Goal: Task Accomplishment & Management: Use online tool/utility

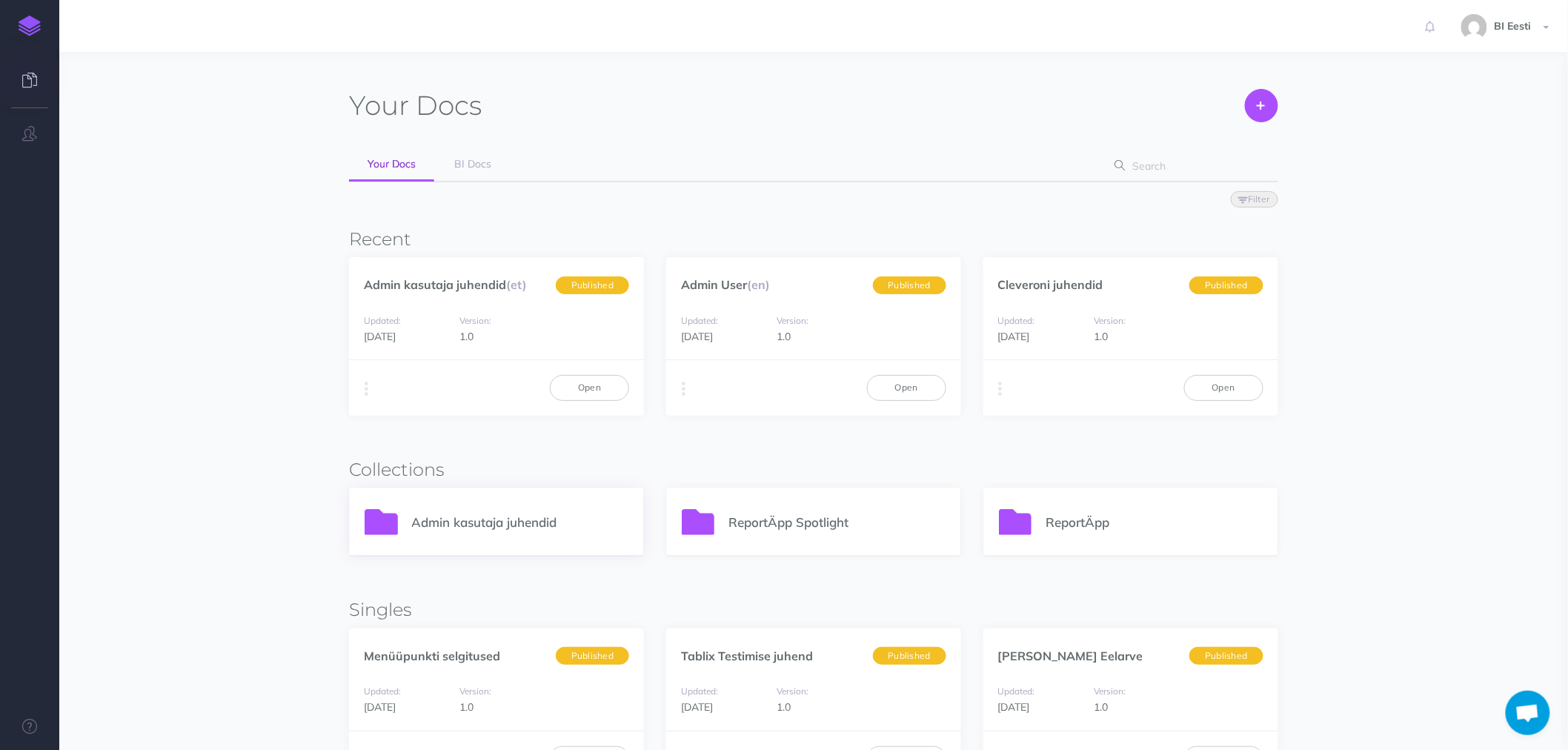
click at [509, 521] on p "Admin kasutaja juhendid" at bounding box center [521, 522] width 217 height 20
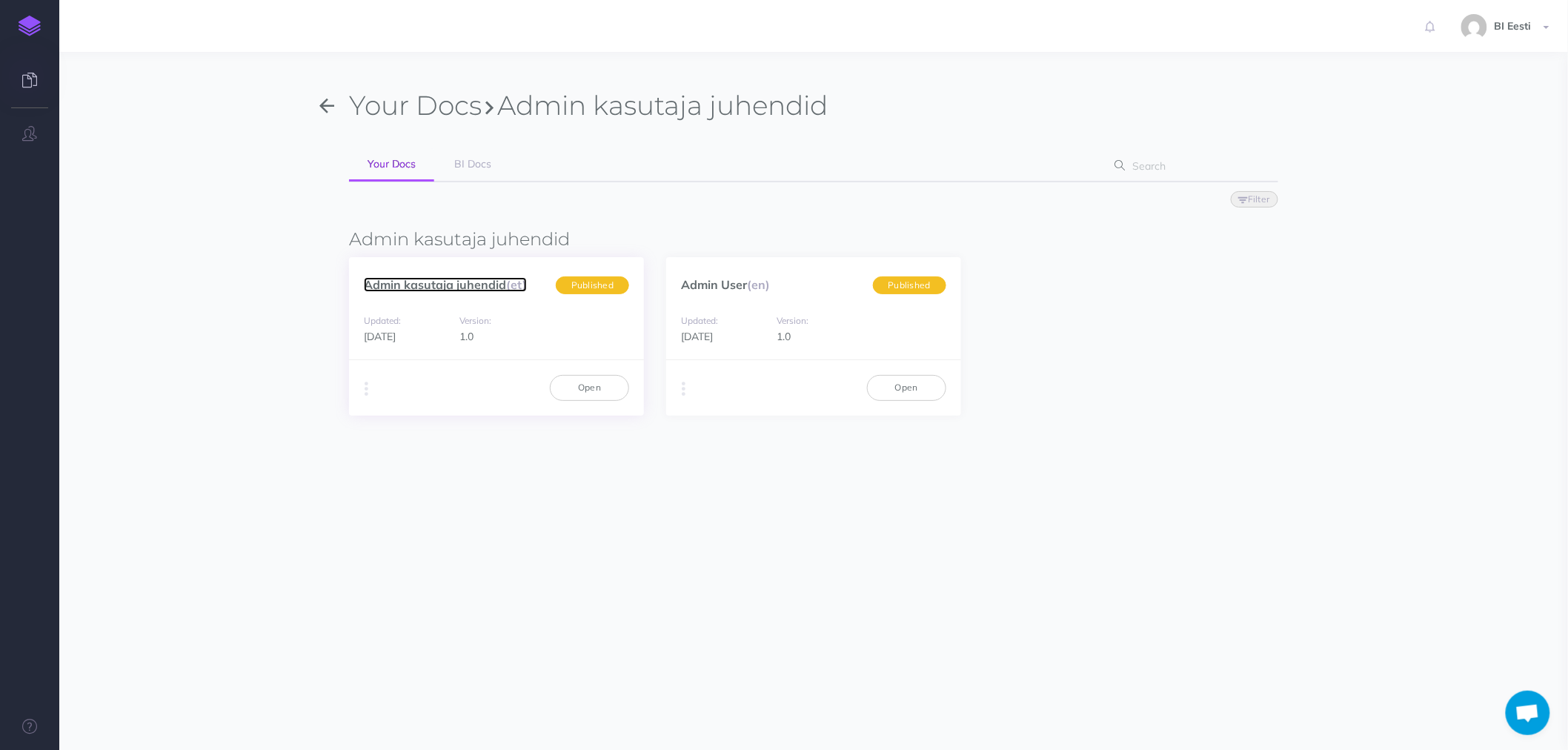
click at [426, 288] on link "Admin kasutaja juhendid (et)" at bounding box center [445, 284] width 163 height 15
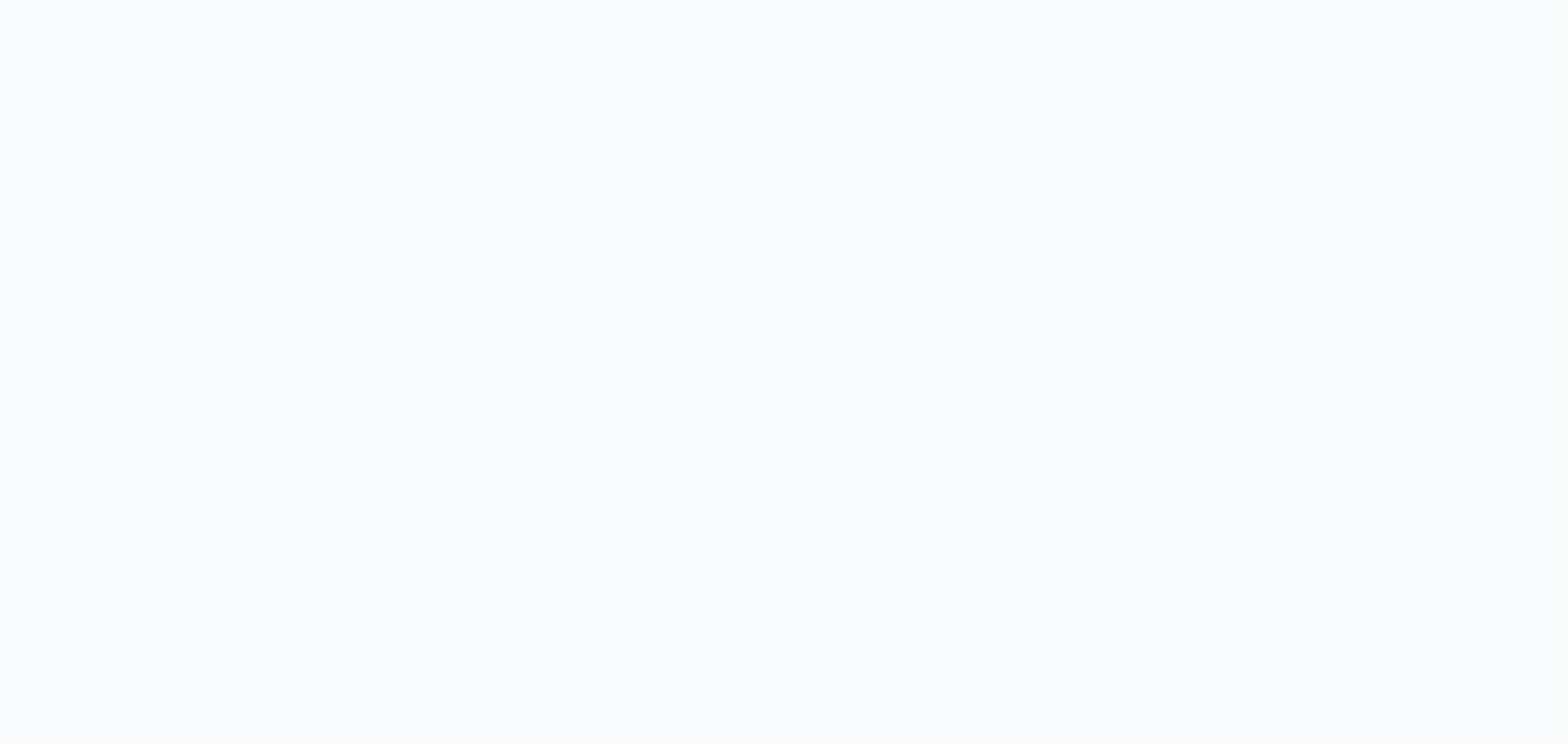
select select "et"
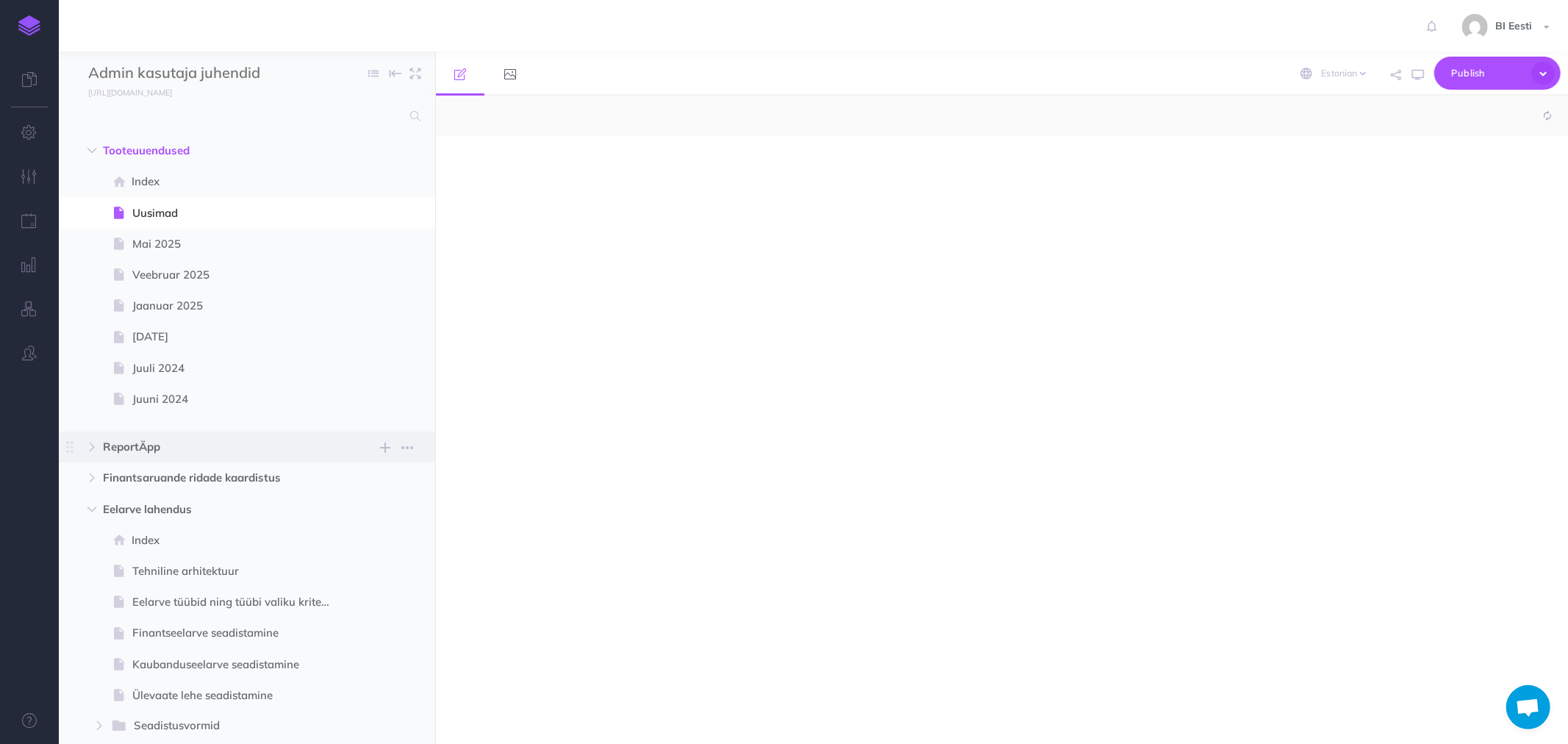
scroll to position [157, 0]
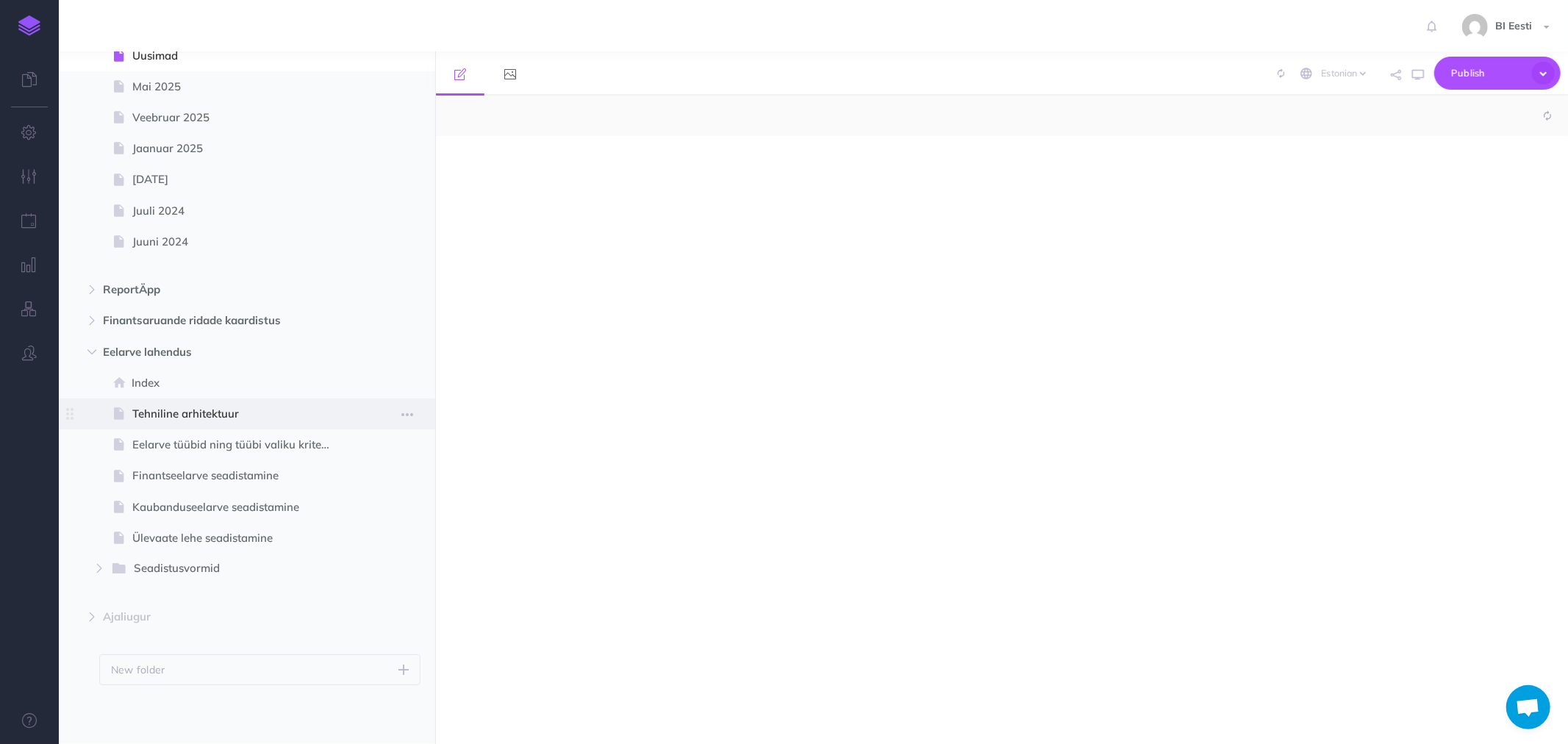
select select "null"
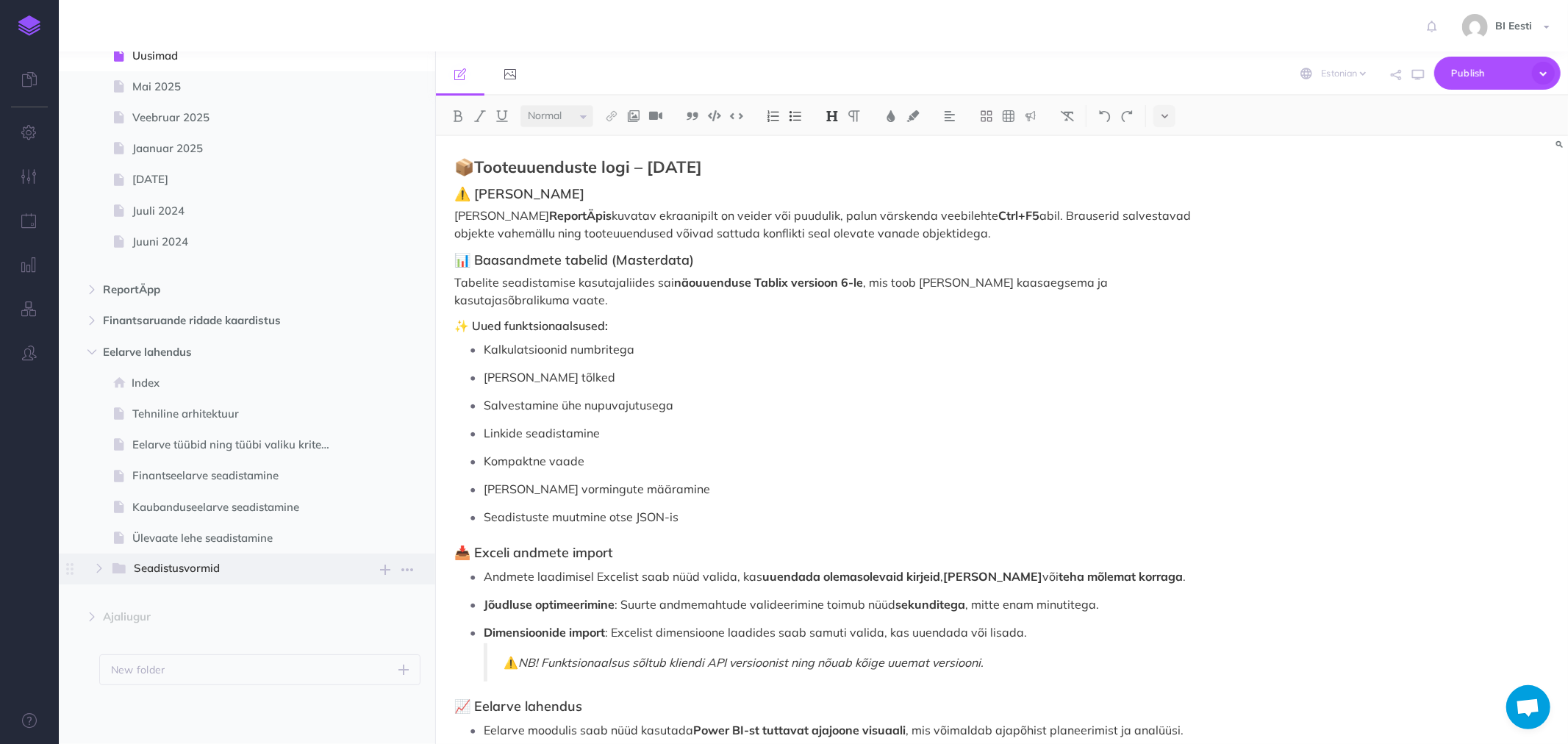
click at [170, 569] on span "Seadistusvormid" at bounding box center [229, 568] width 191 height 19
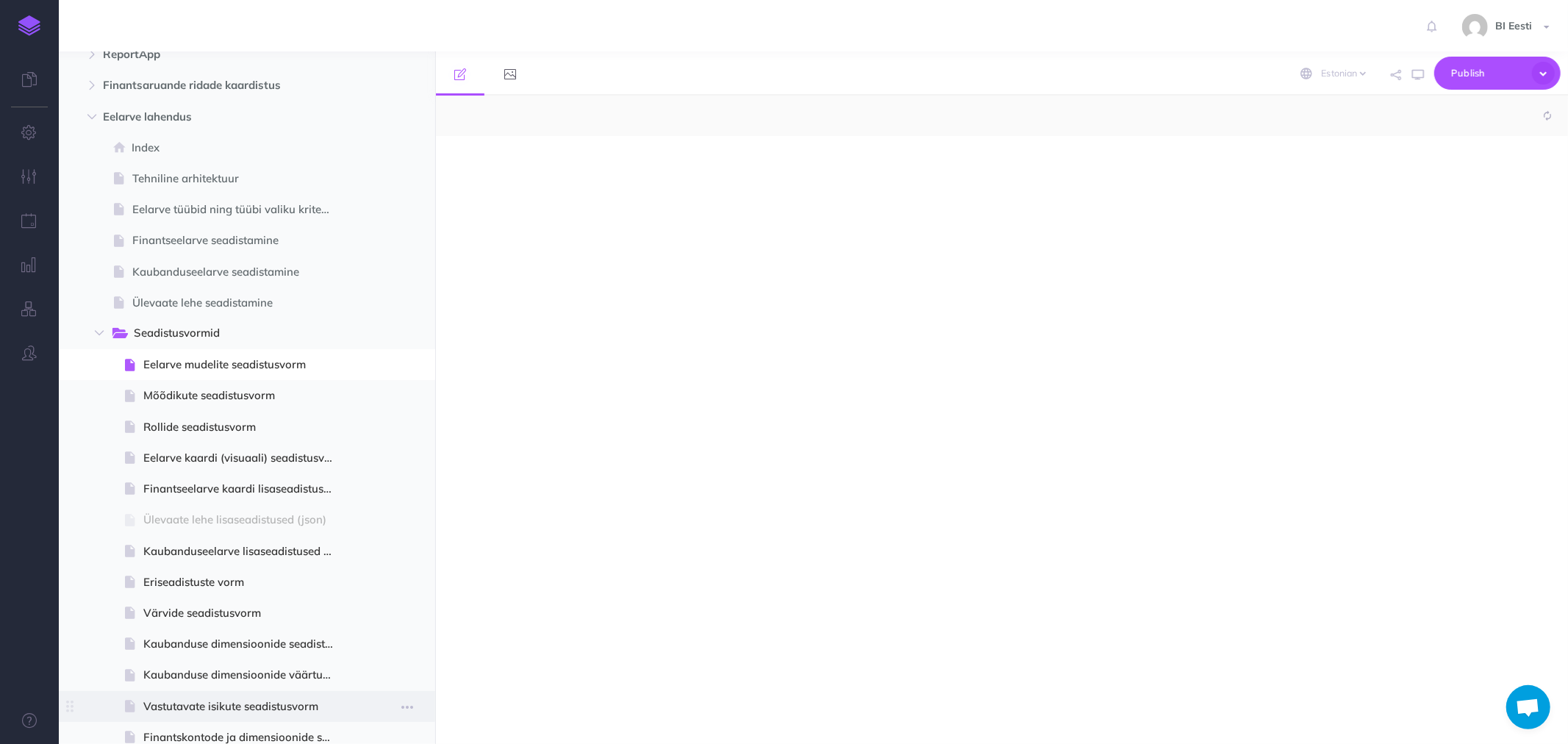
scroll to position [566, 0]
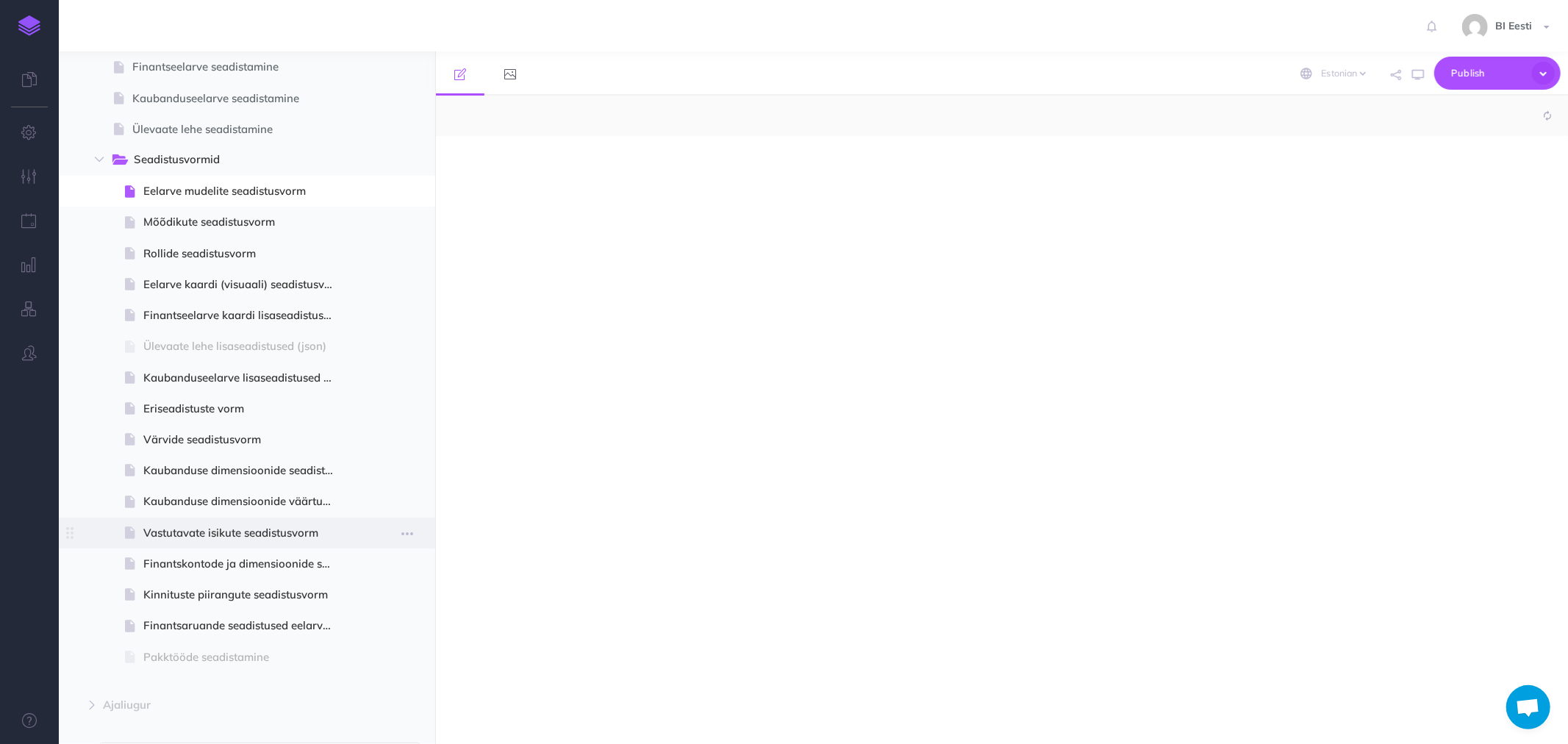
select select "null"
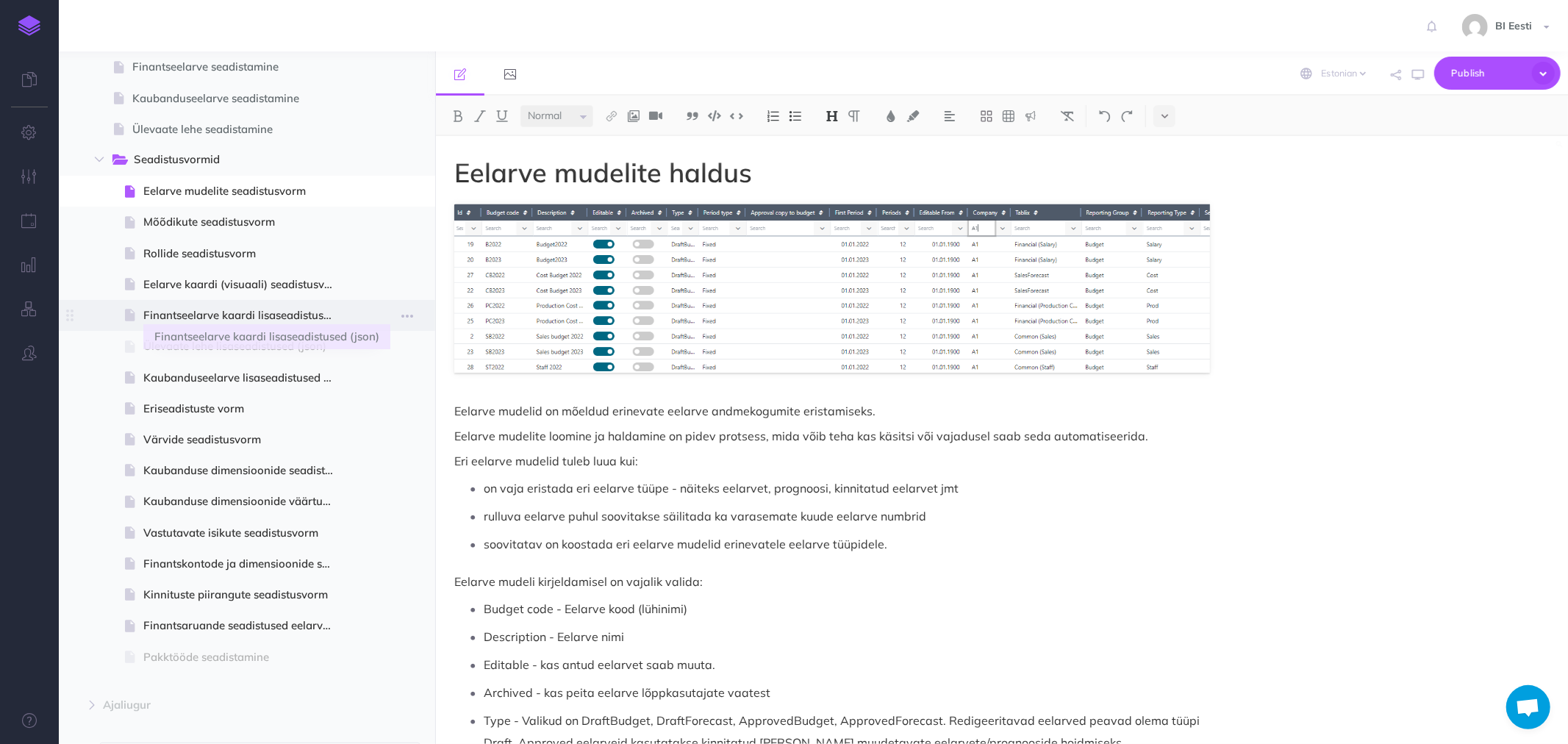
click at [186, 311] on span "Finantseelarve kaardi lisaseadistused (json)" at bounding box center [245, 315] width 204 height 18
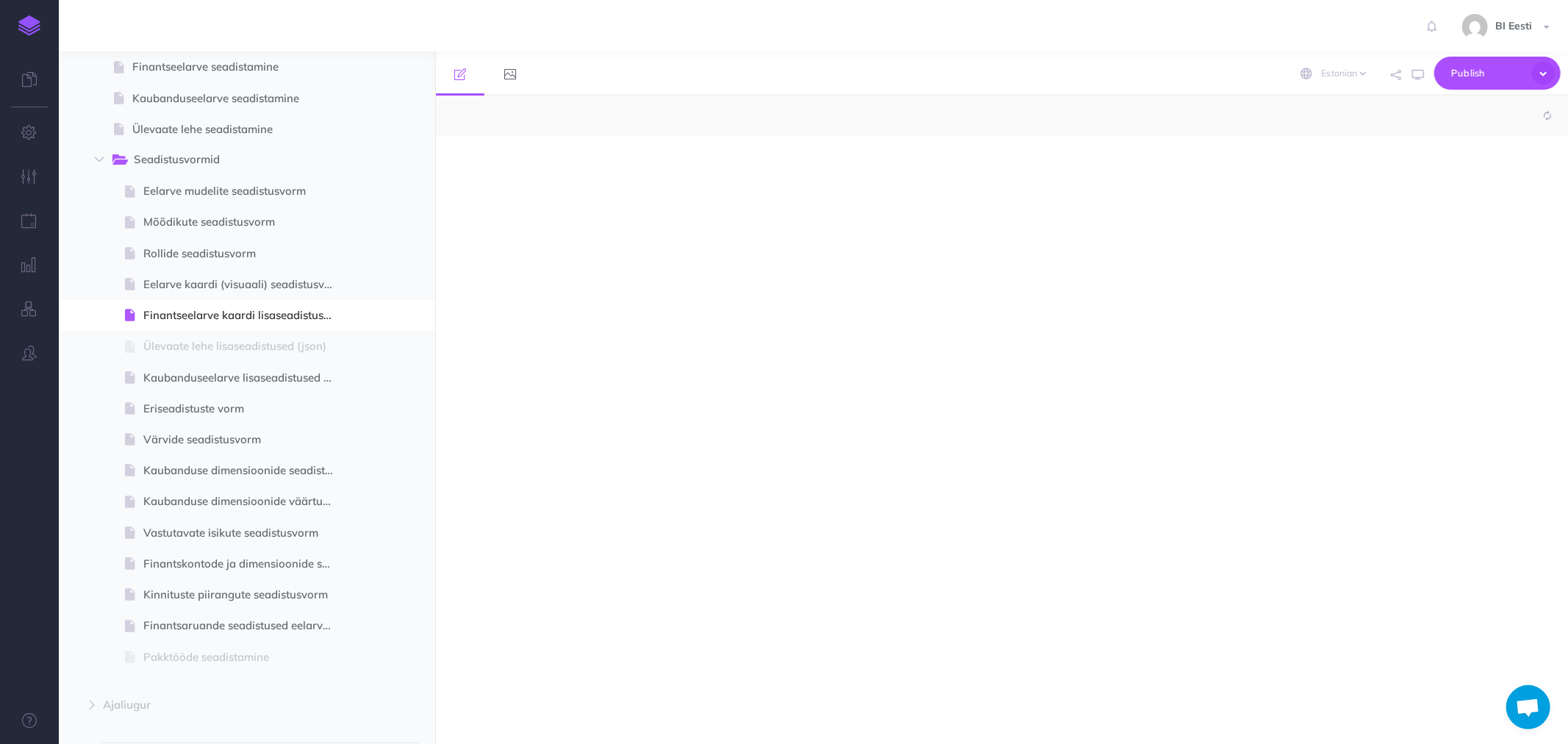
select select "null"
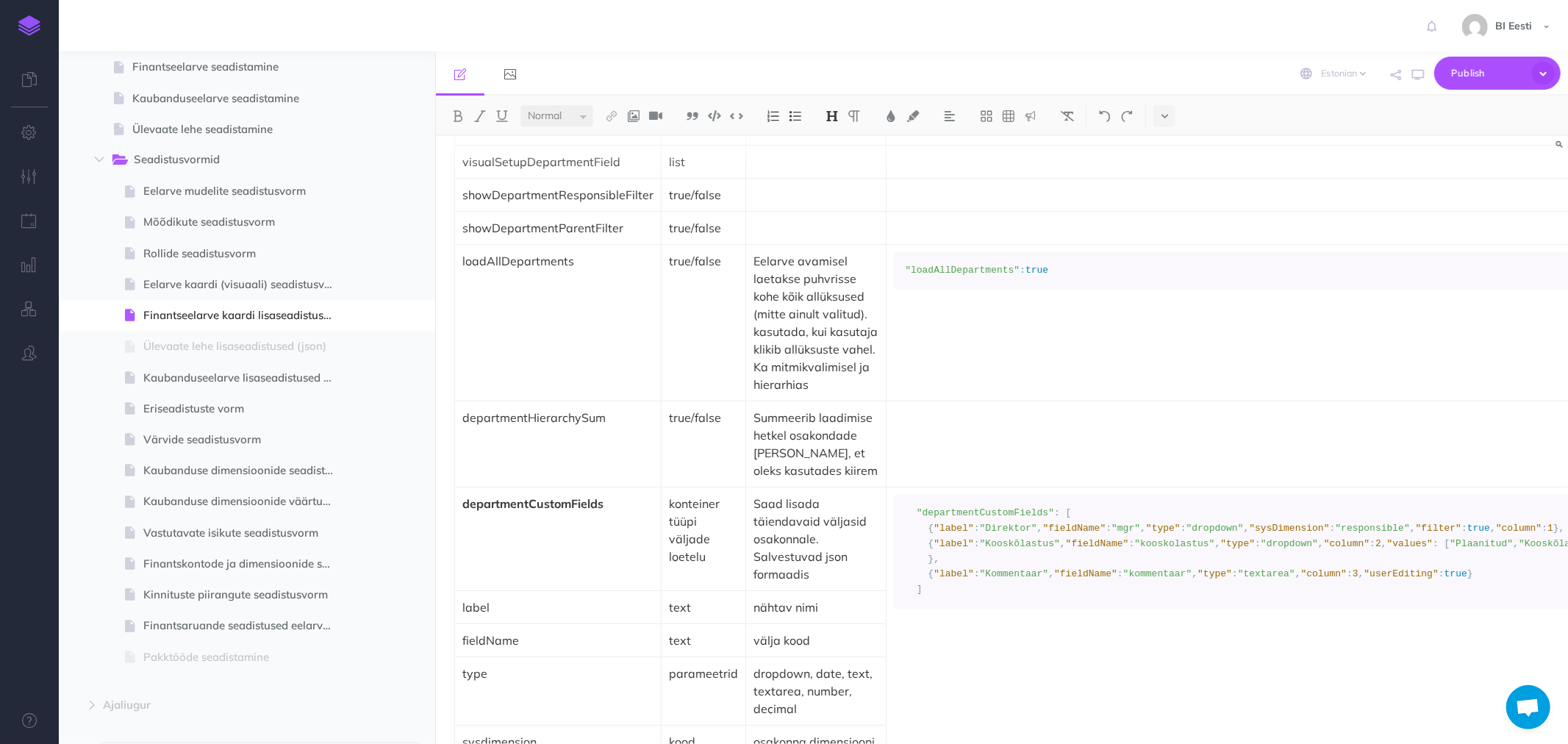
scroll to position [3922, 0]
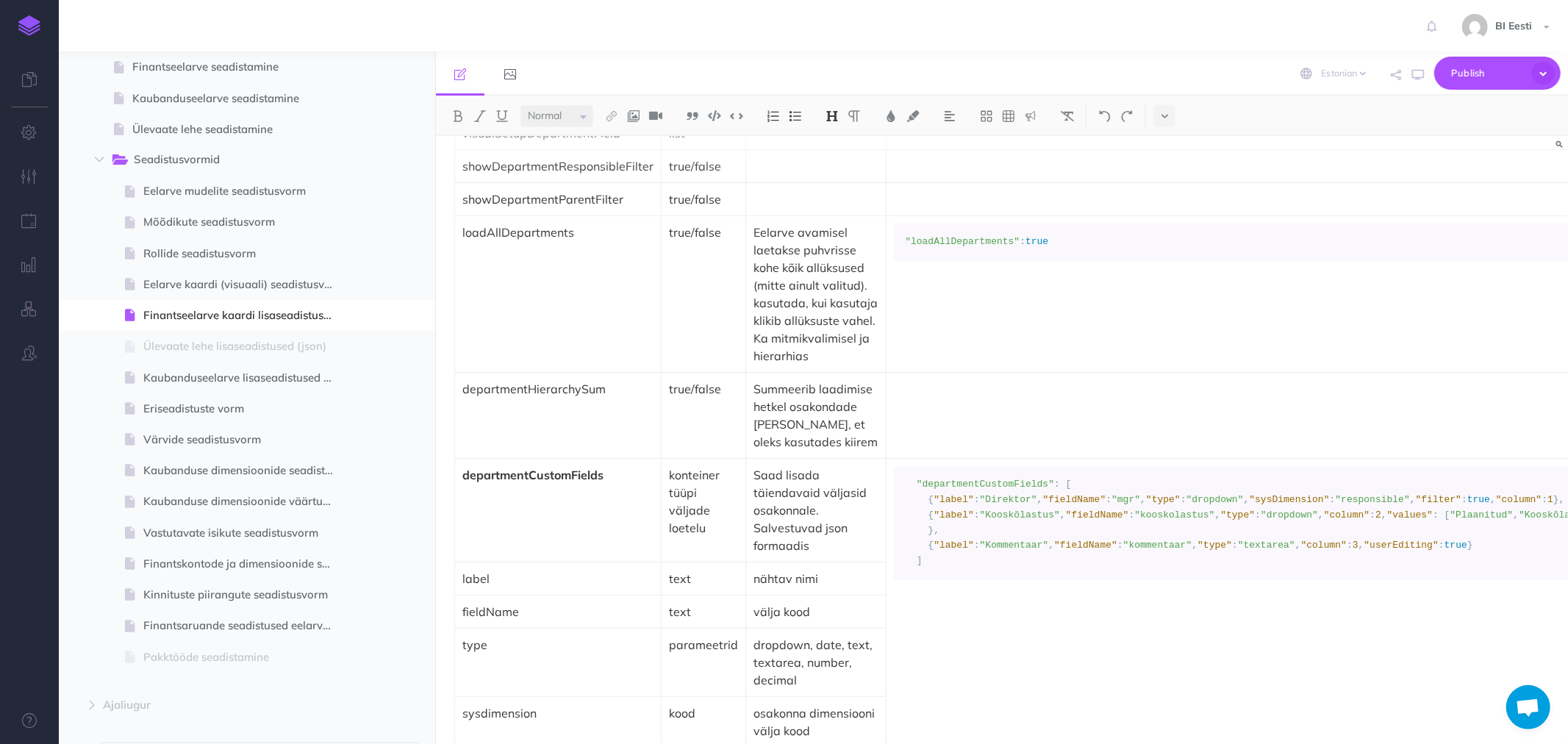
click at [575, 459] on td "departmentCustomFields" at bounding box center [558, 510] width 207 height 104
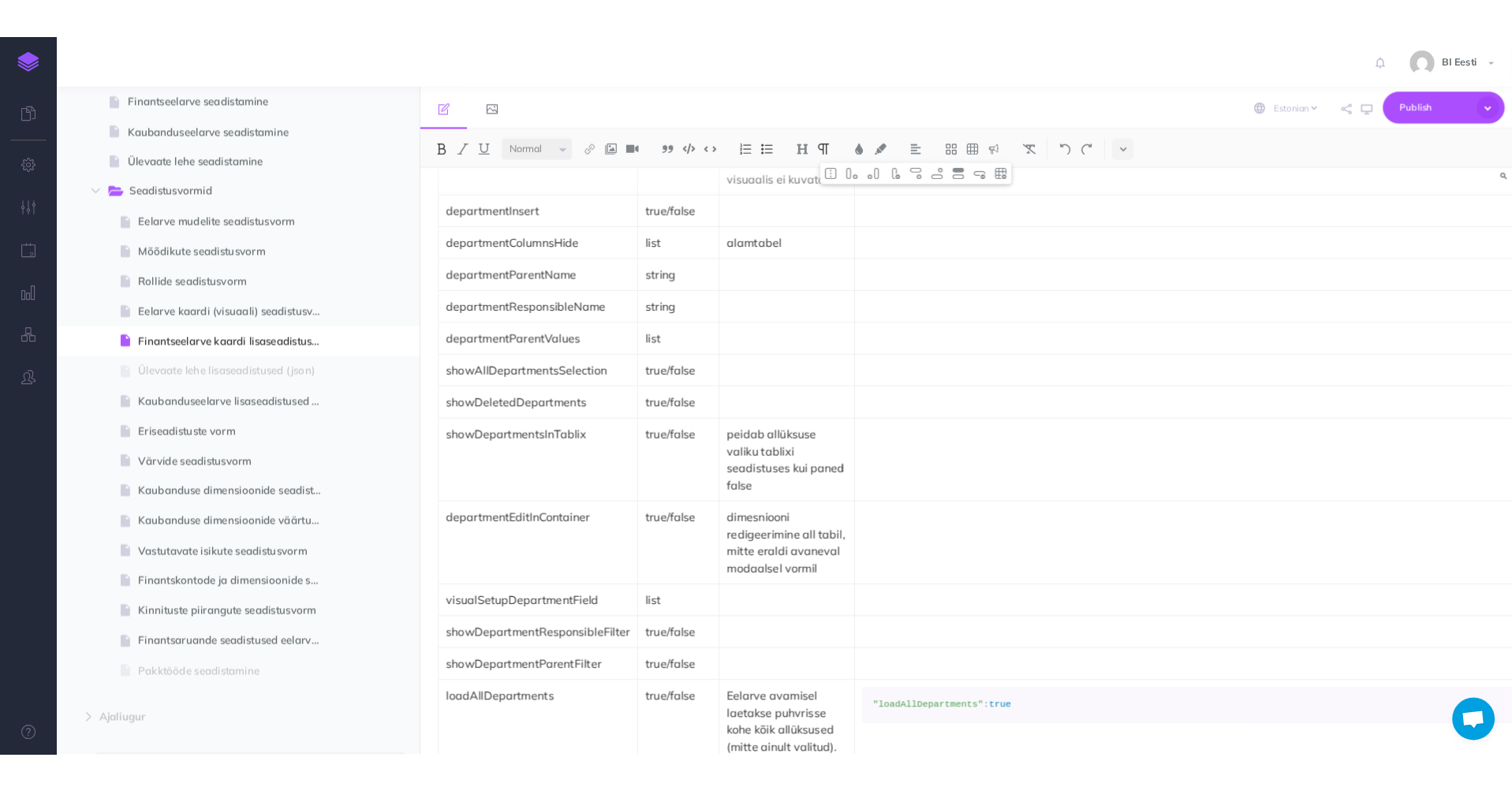
scroll to position [3679, 0]
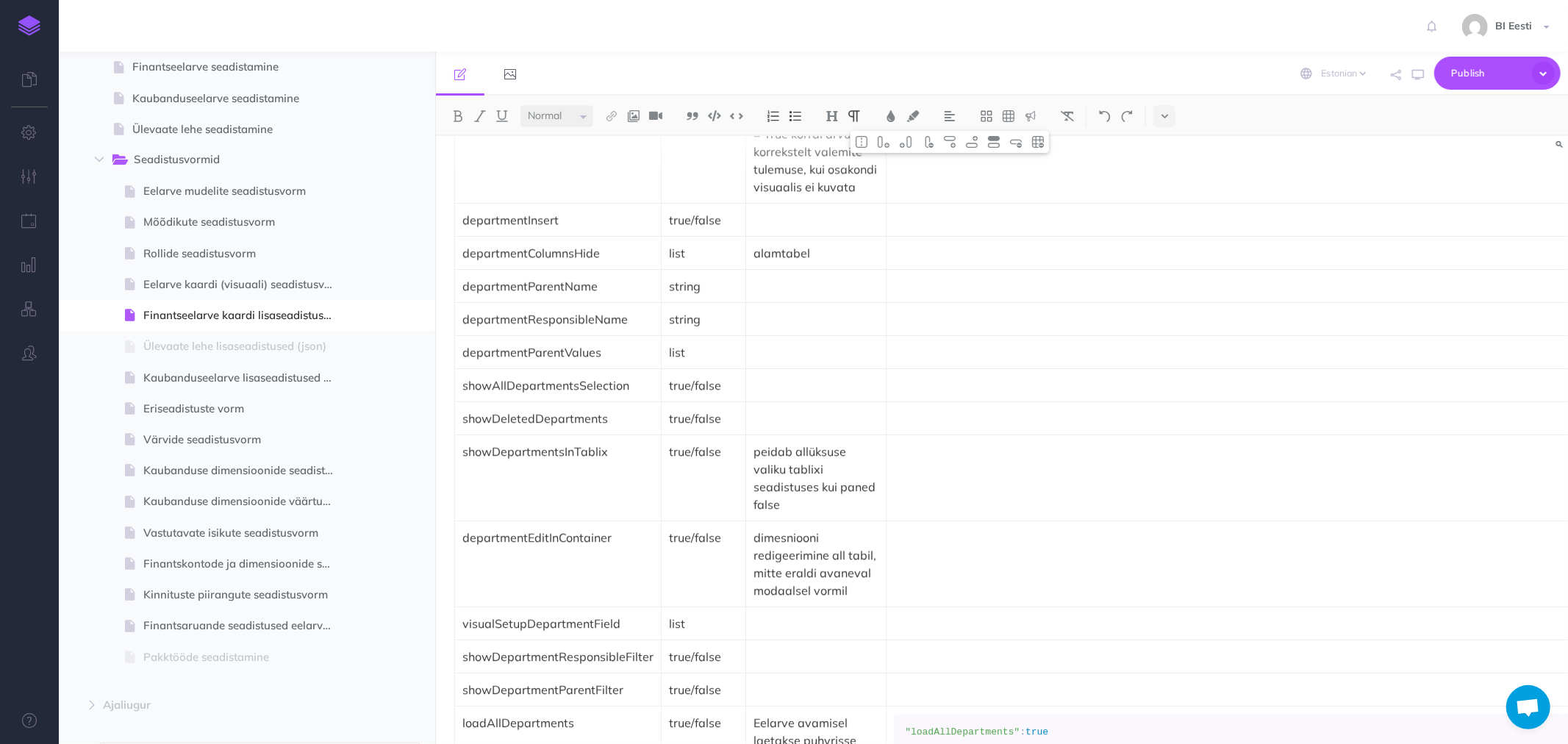
click at [919, 343] on p at bounding box center [1323, 352] width 860 height 18
click at [972, 143] on img at bounding box center [971, 141] width 13 height 11
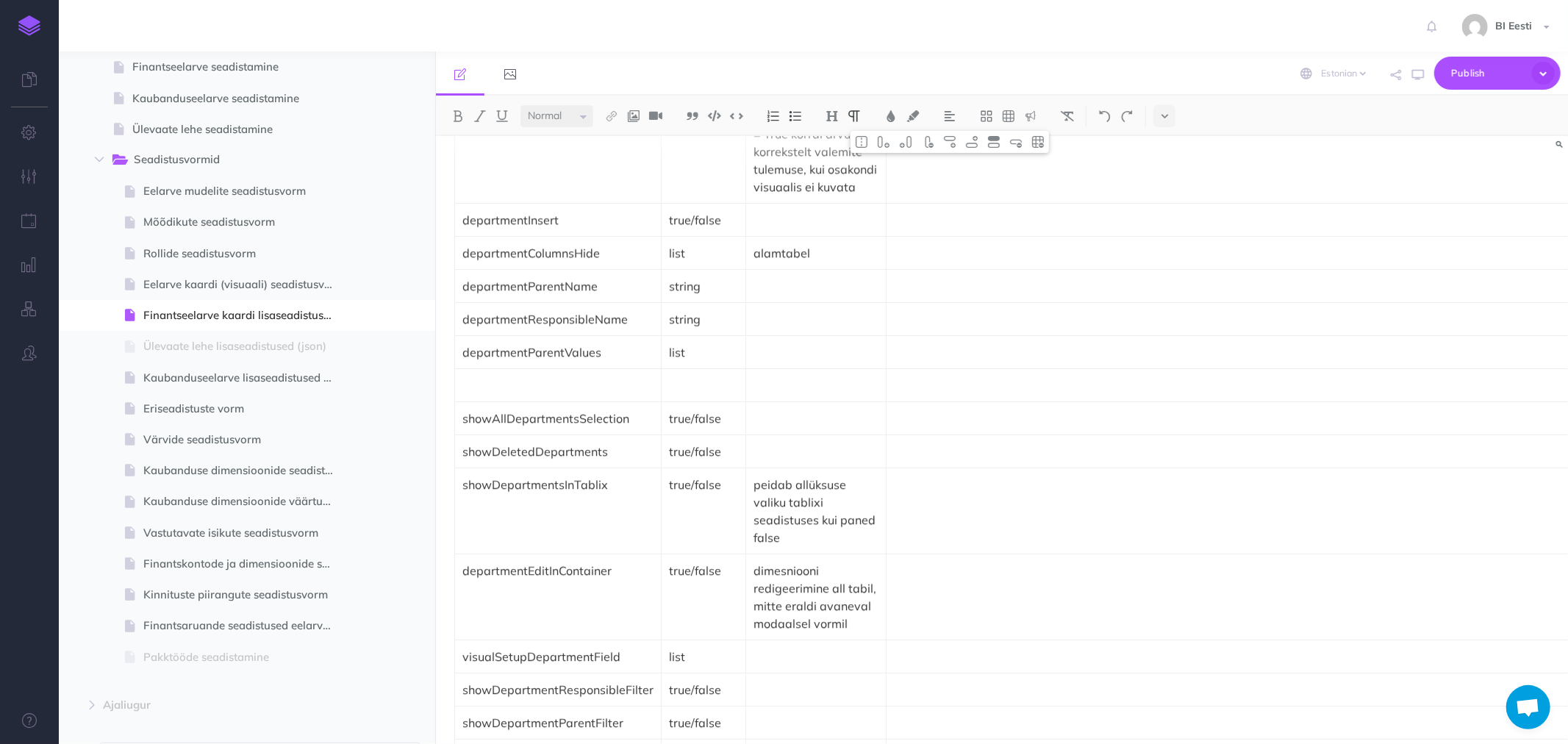
click at [532, 376] on p at bounding box center [557, 385] width 191 height 18
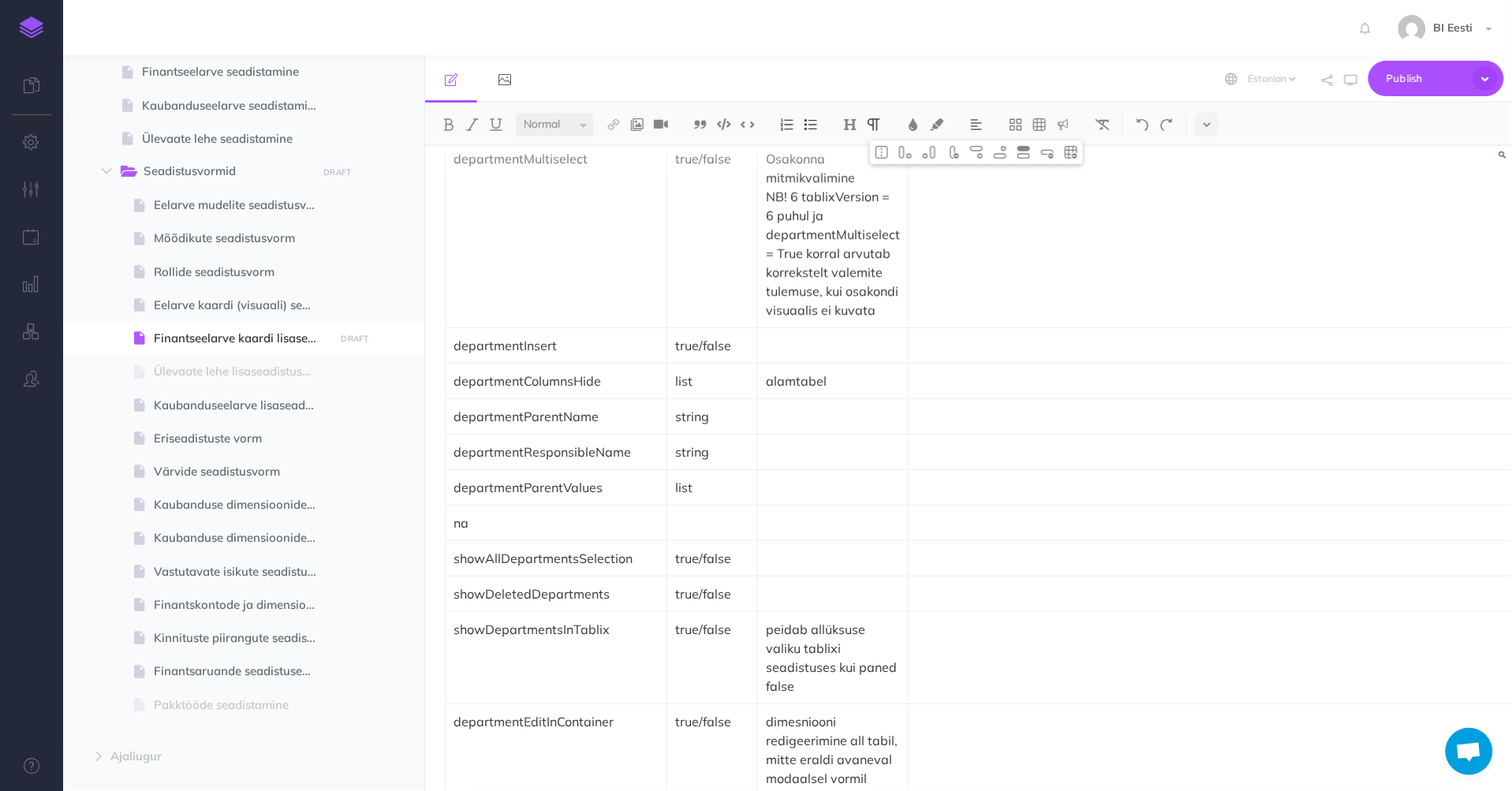
scroll to position [3591, 0]
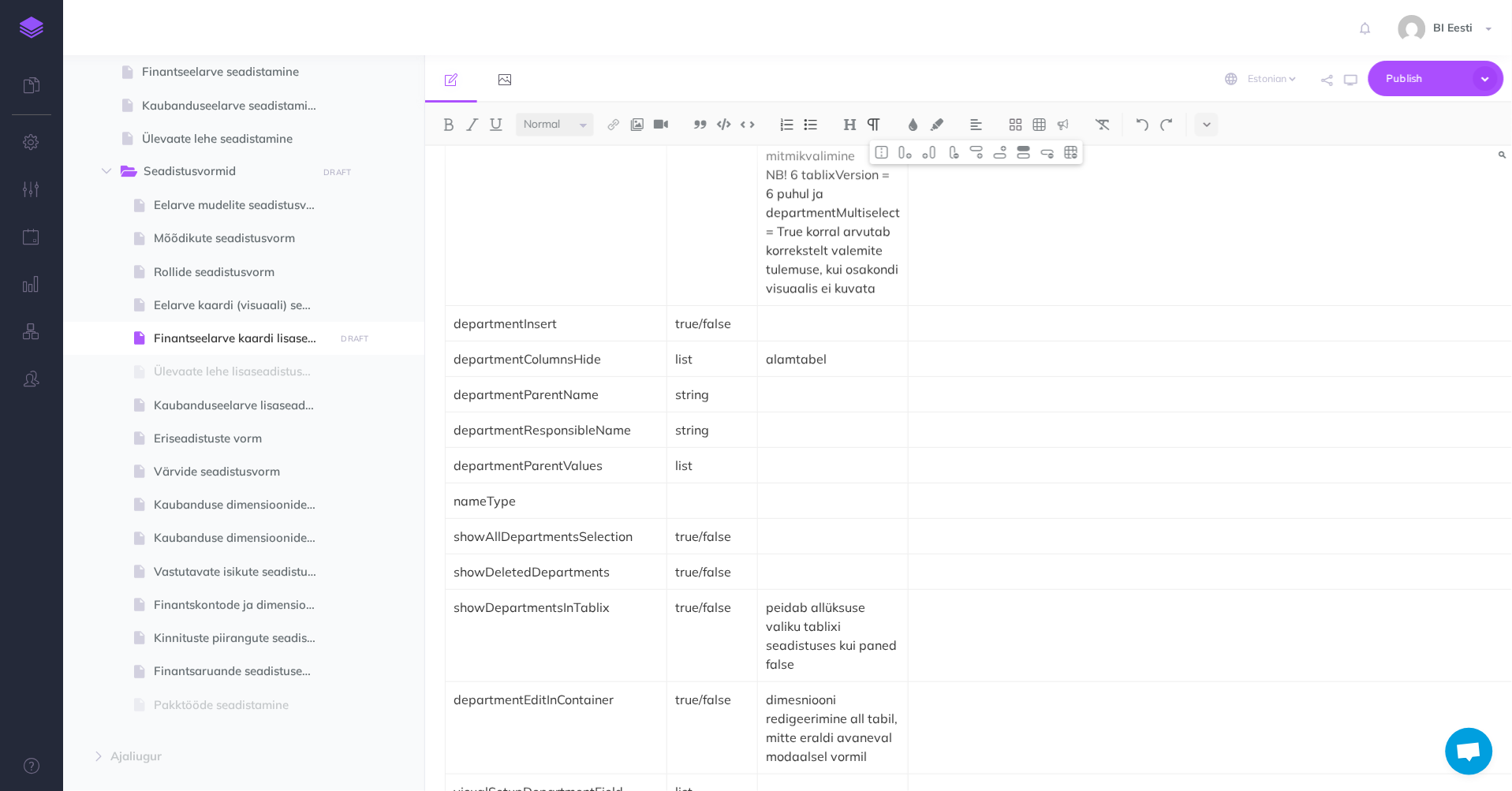
click at [698, 491] on p at bounding box center [712, 500] width 74 height 19
click at [814, 491] on p at bounding box center [833, 500] width 134 height 19
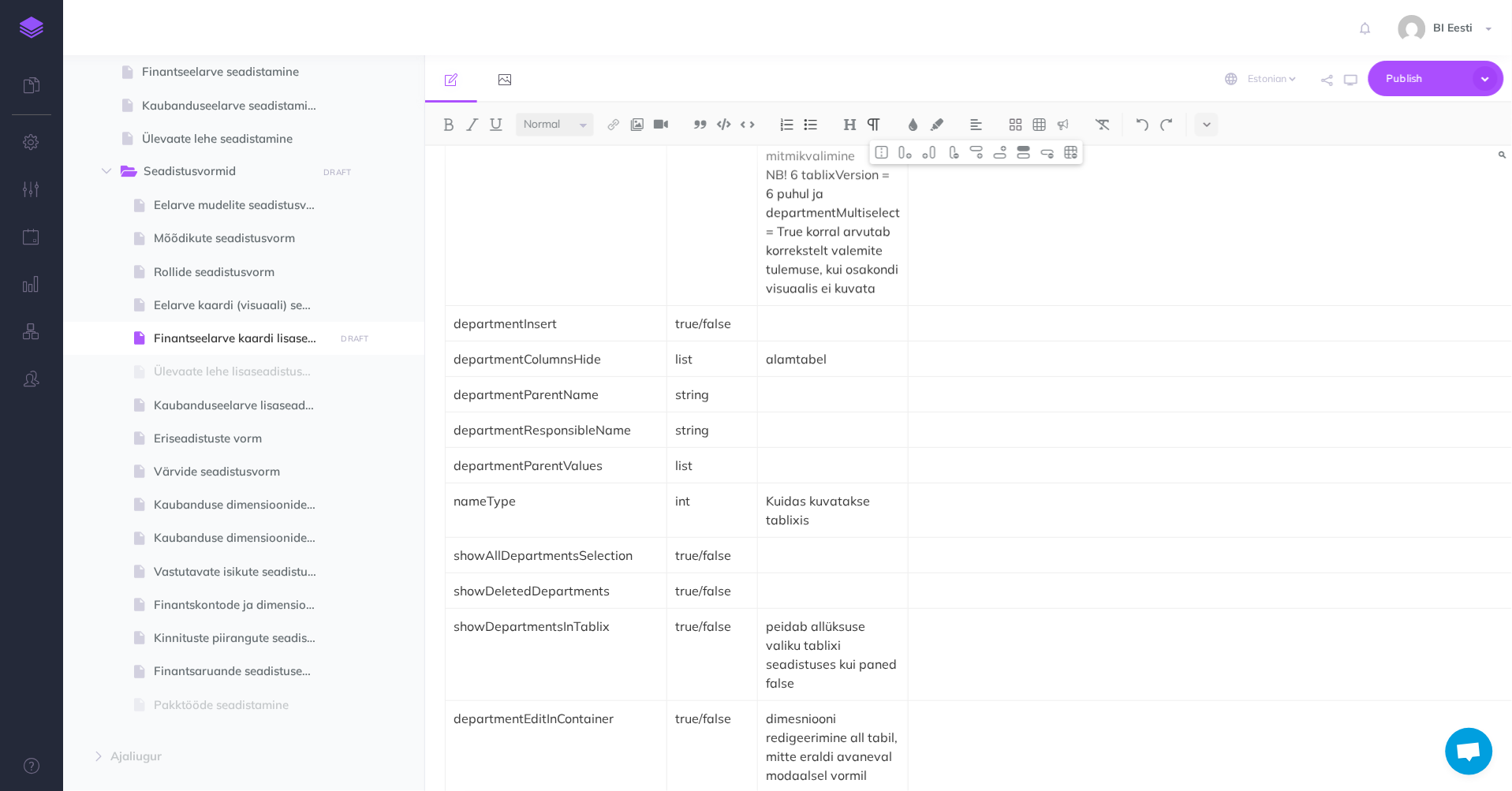
click at [820, 491] on p "Kuidas kuvatakse tablixis" at bounding box center [833, 510] width 134 height 38
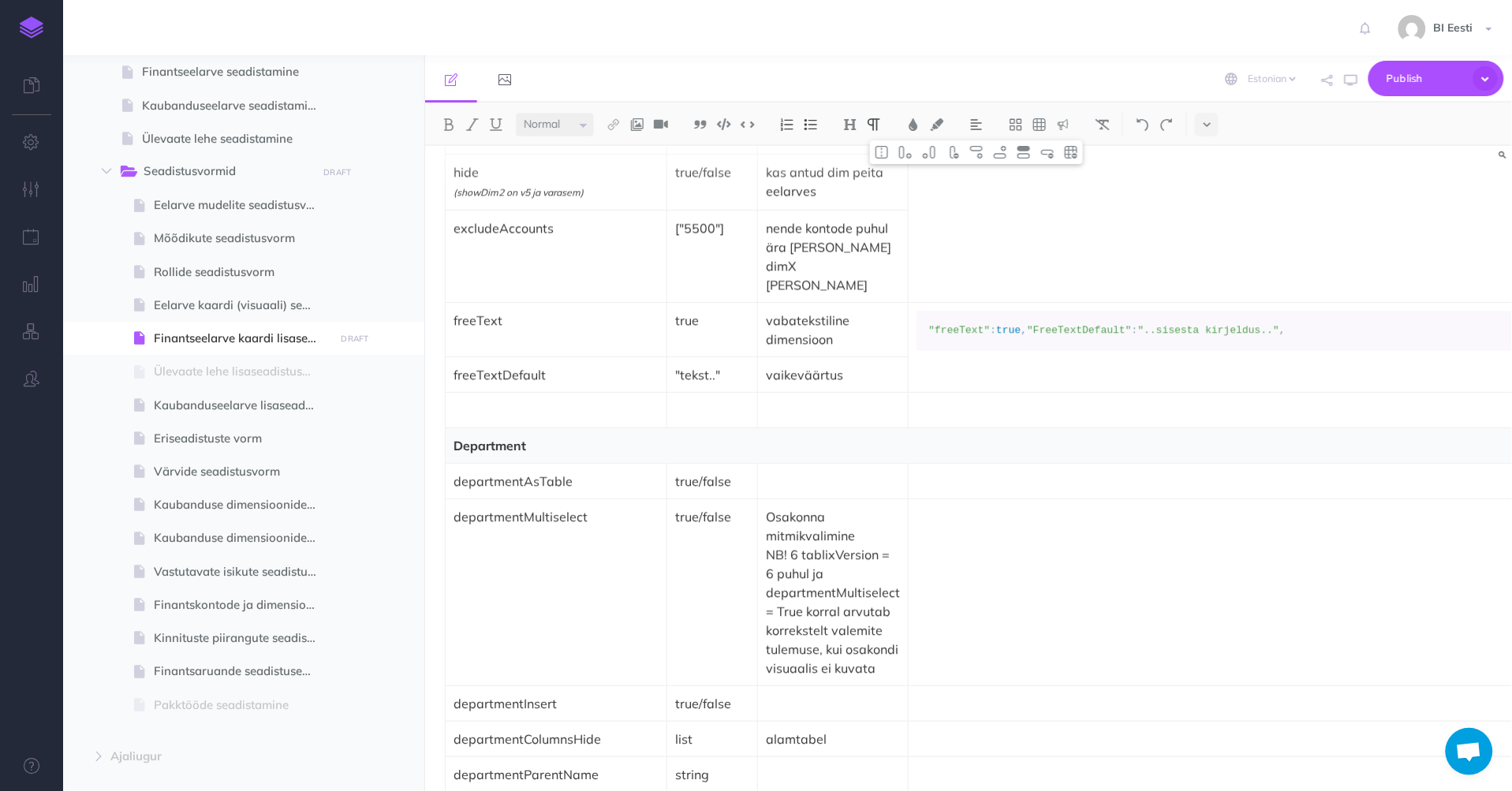
scroll to position [3503, 0]
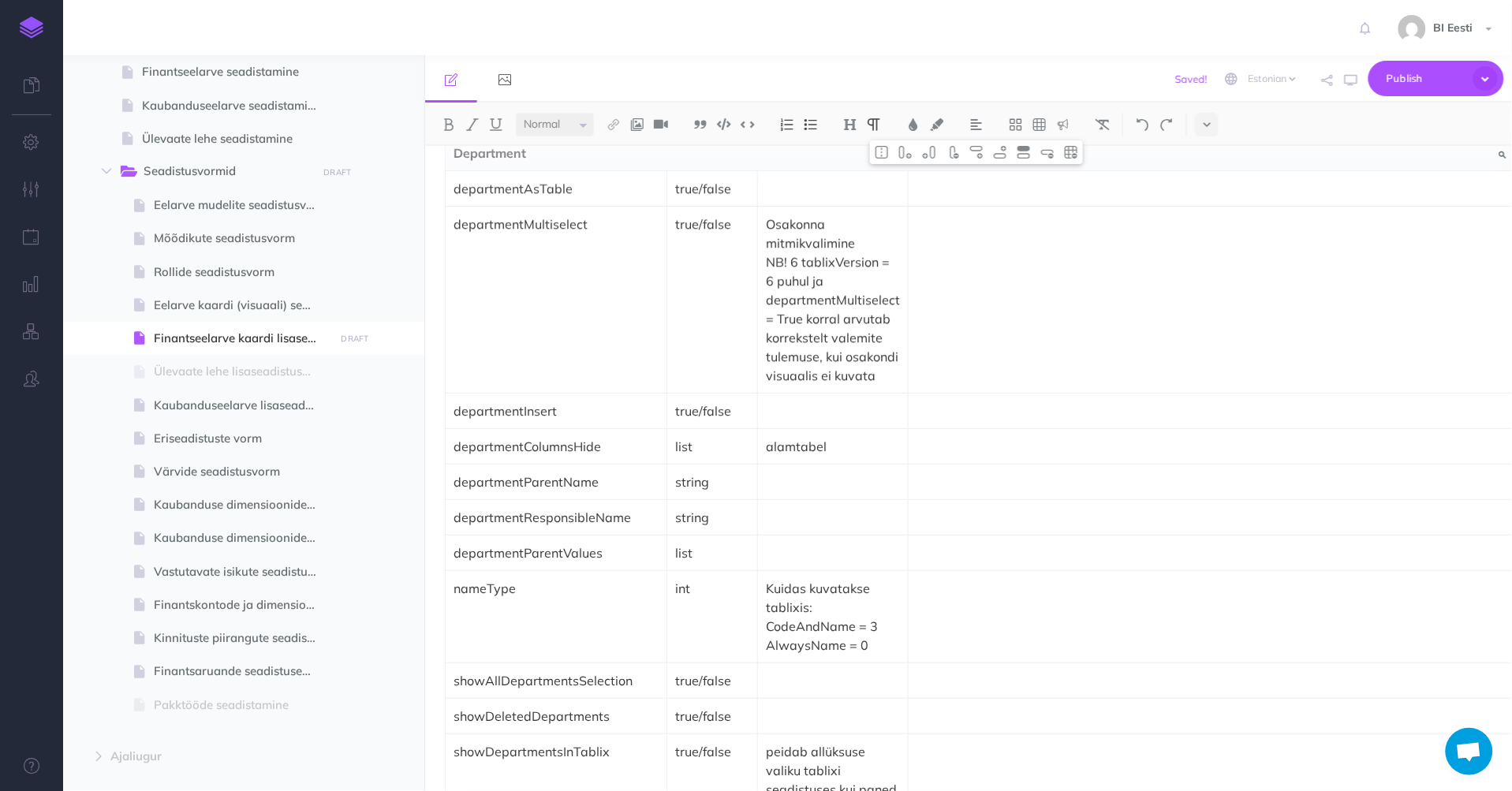
click at [921, 571] on td at bounding box center [1377, 617] width 938 height 92
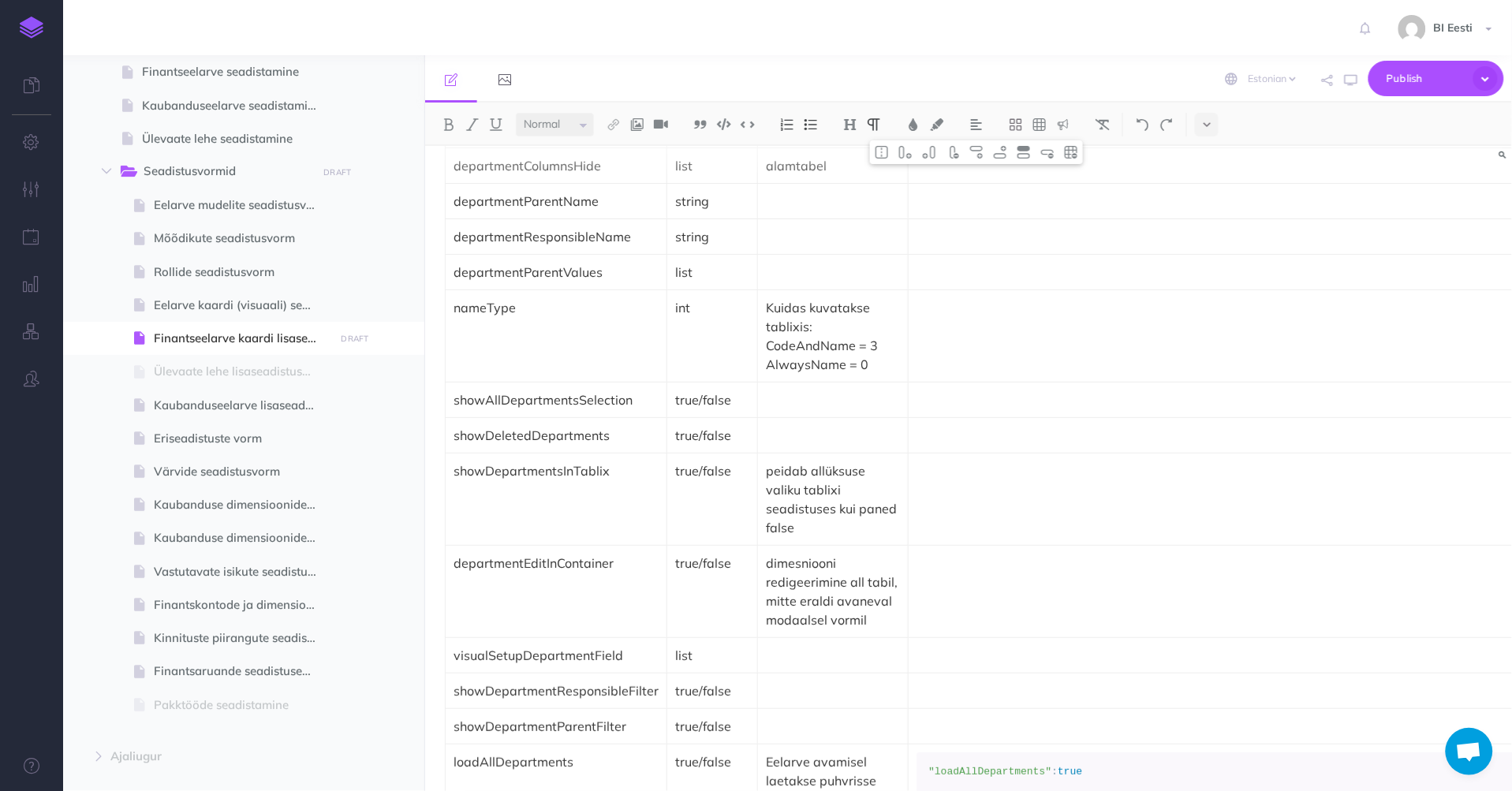
scroll to position [3679, 0]
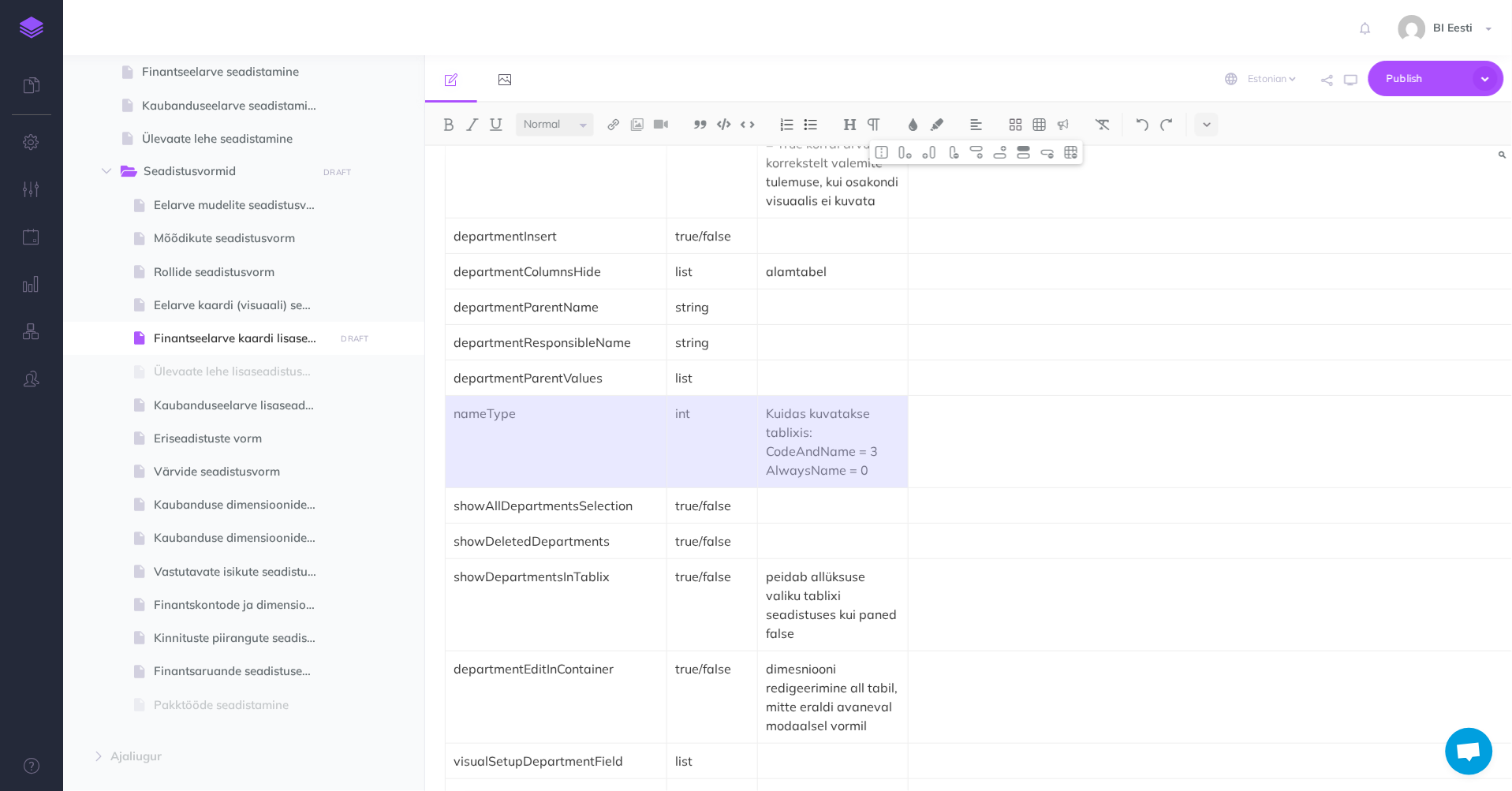
drag, startPoint x: 881, startPoint y: 415, endPoint x: 539, endPoint y: 368, distance: 345.2
click at [539, 396] on tr "nameType int Kuidas kuvatakse tablixis: CodeAndName = 3 AlwaysName = 0" at bounding box center [1146, 442] width 1402 height 92
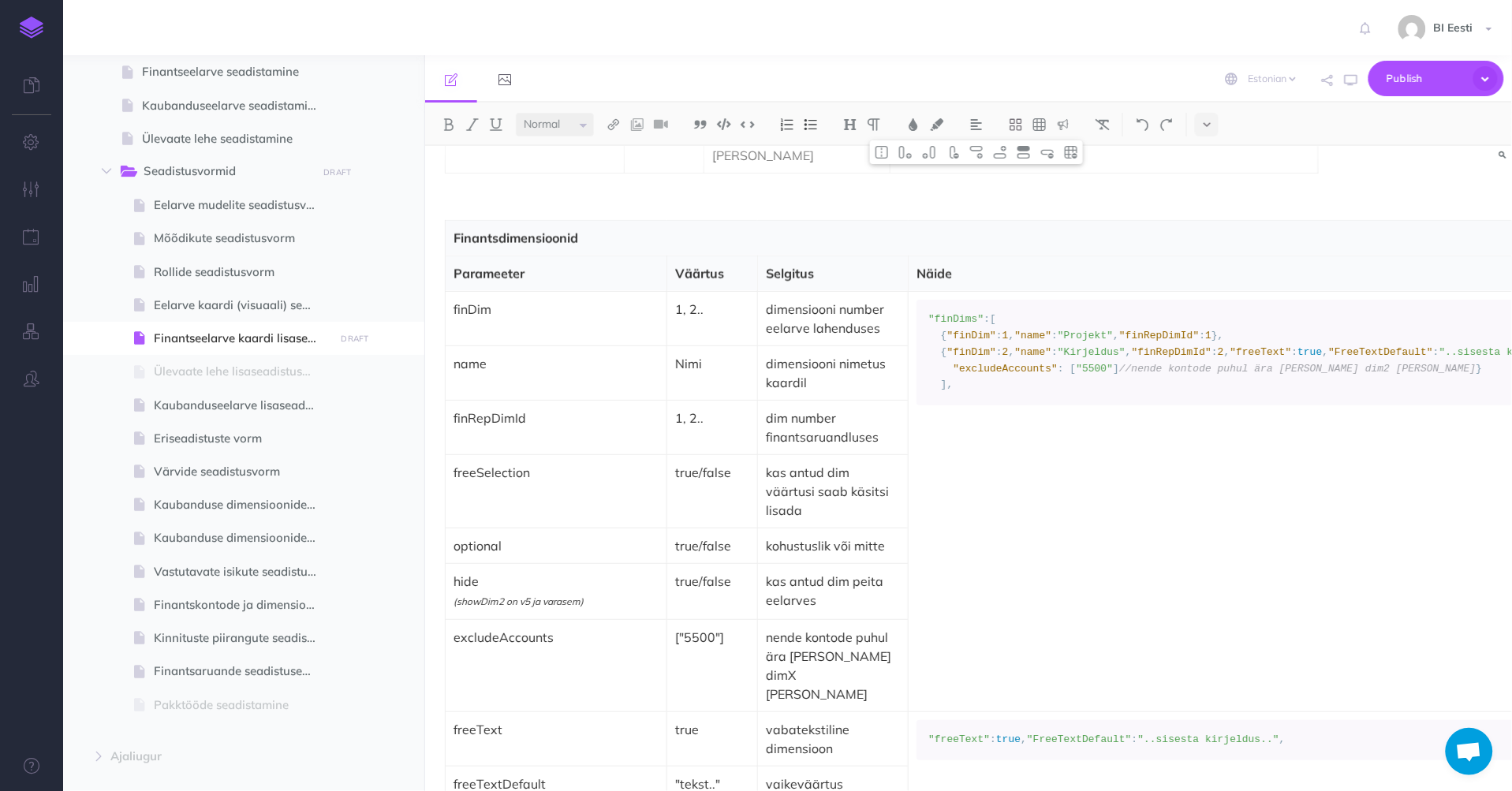
scroll to position [2802, 0]
click at [547, 627] on p "excludeAccounts" at bounding box center [556, 636] width 205 height 19
click at [545, 460] on td "freeSelection" at bounding box center [556, 491] width 222 height 74
click at [1006, 152] on img at bounding box center [999, 151] width 14 height 12
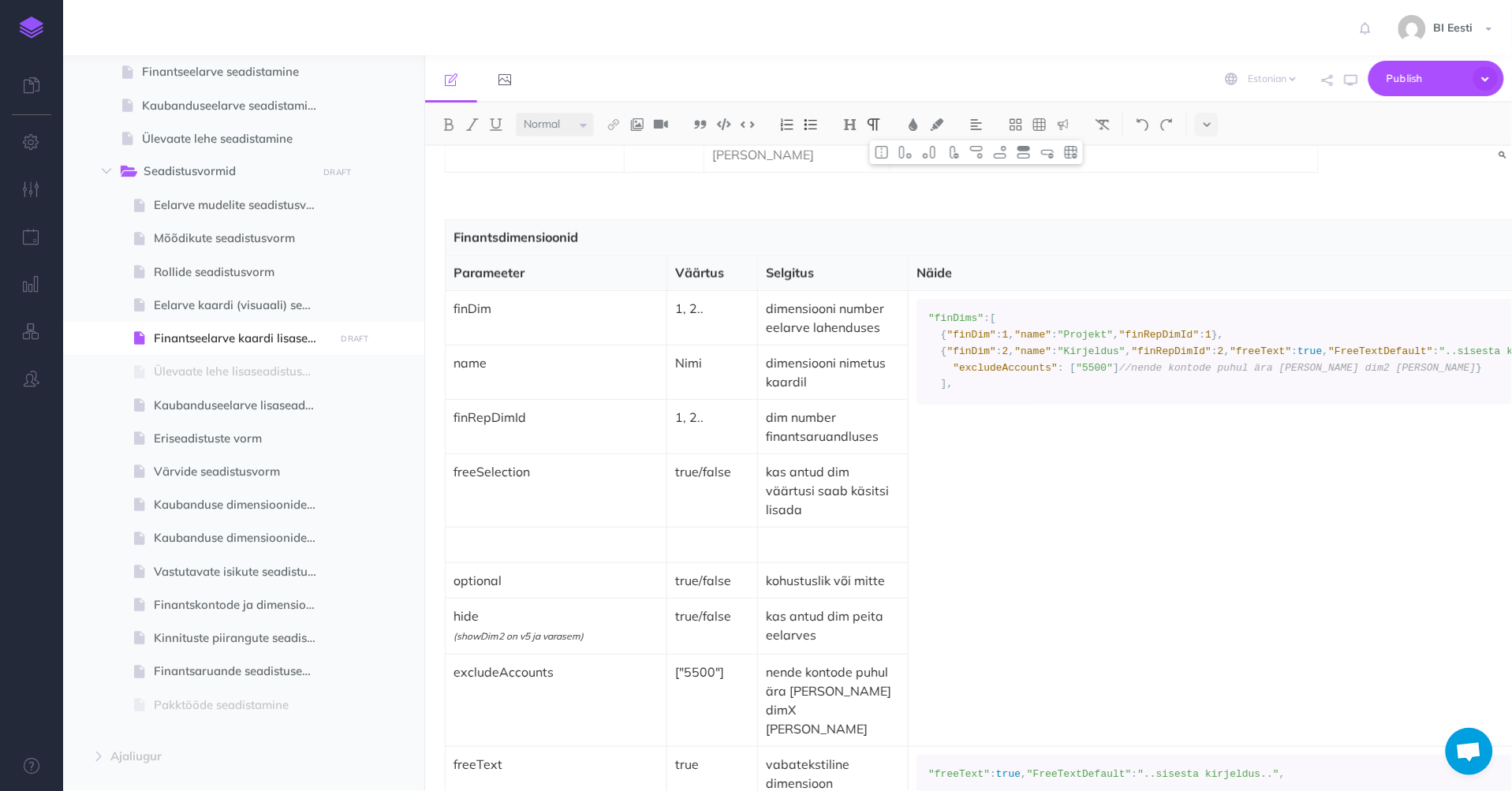
click at [453, 535] on p at bounding box center [556, 544] width 205 height 19
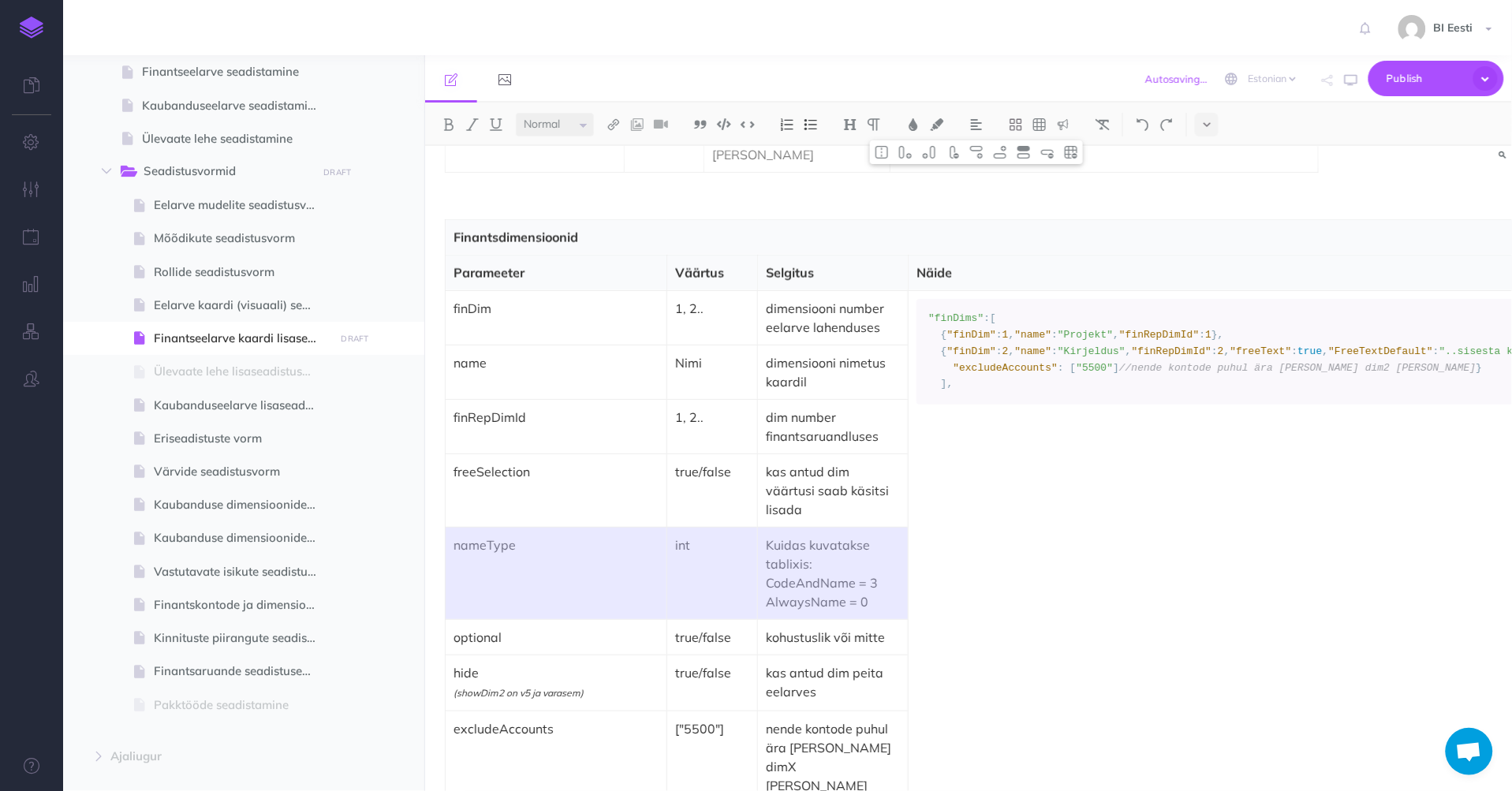
click at [507, 458] on td "freeSelection" at bounding box center [556, 491] width 222 height 74
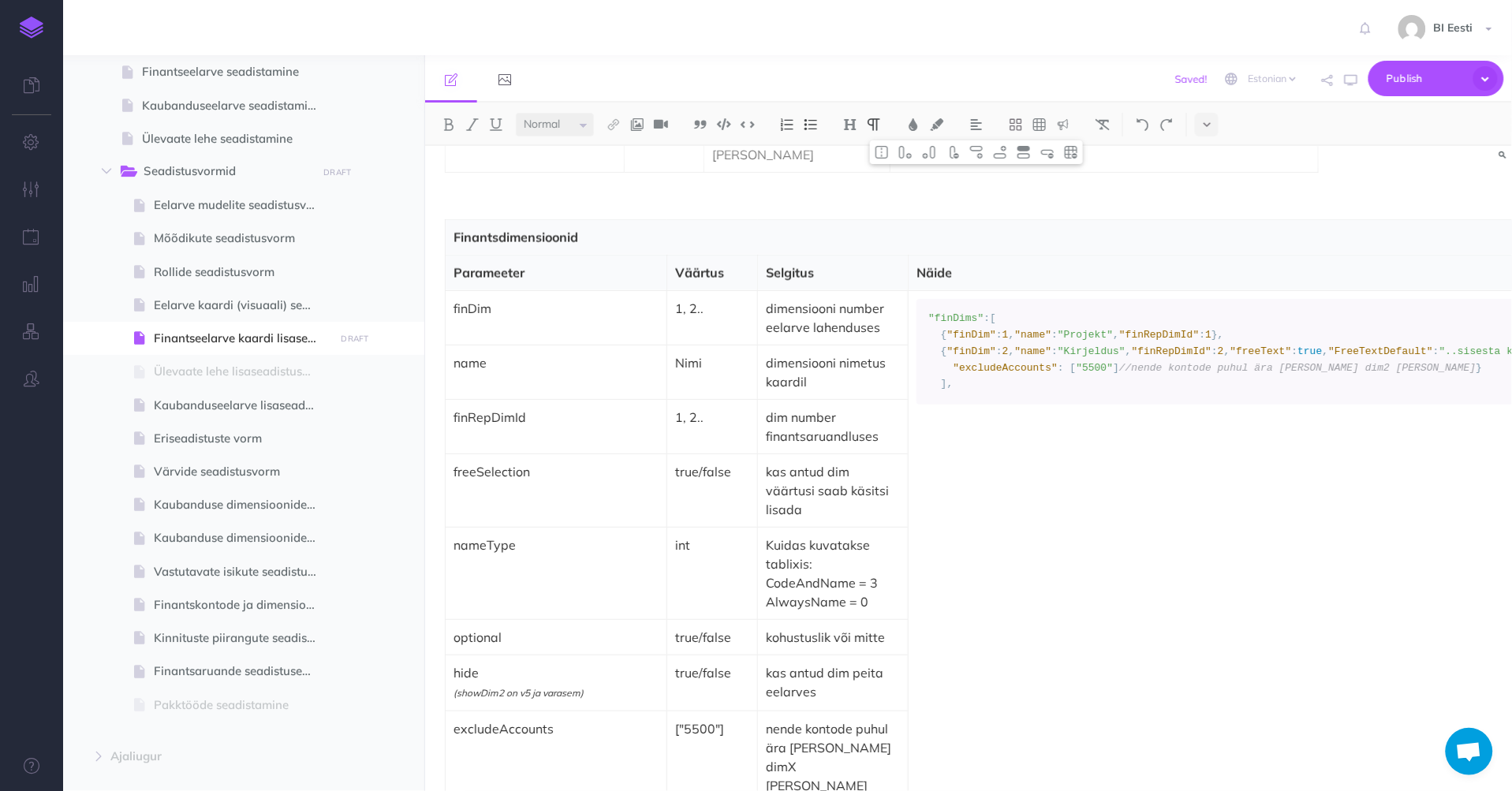
click at [502, 528] on td "nameType" at bounding box center [556, 573] width 222 height 92
click at [1329, 357] on span ""FreeTextDefault"" at bounding box center [1381, 351] width 105 height 11
click at [1054, 331] on code ""finDims" :[ { "finDim" : 1 , "name" : "Projekt" , "finRepDimId" : 1 }, { "finD…" at bounding box center [1377, 352] width 898 height 82
click at [1211, 340] on span "," at bounding box center [1214, 335] width 7 height 11
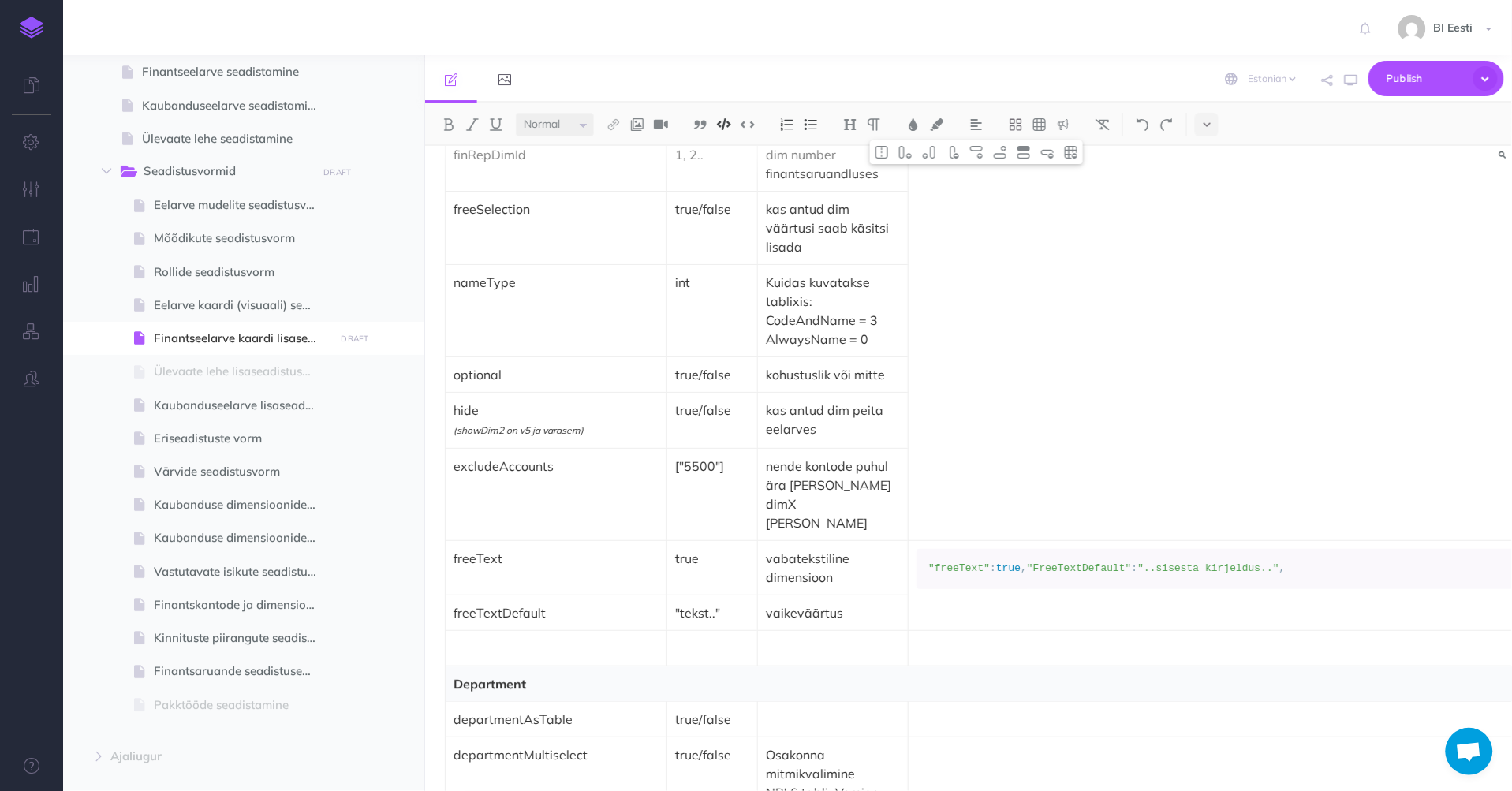
scroll to position [2977, 0]
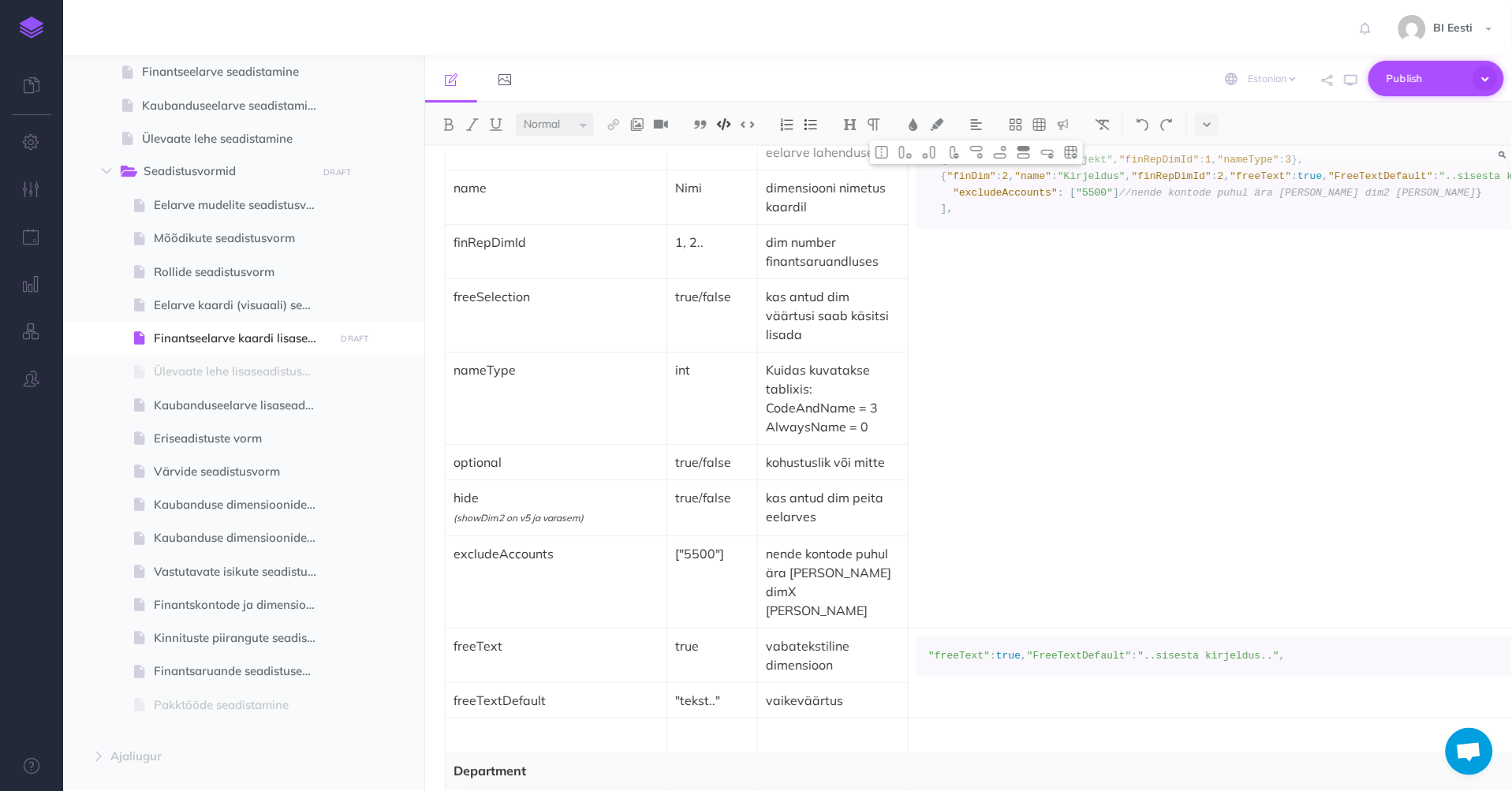
click at [1420, 76] on span "Publish" at bounding box center [1425, 79] width 79 height 25
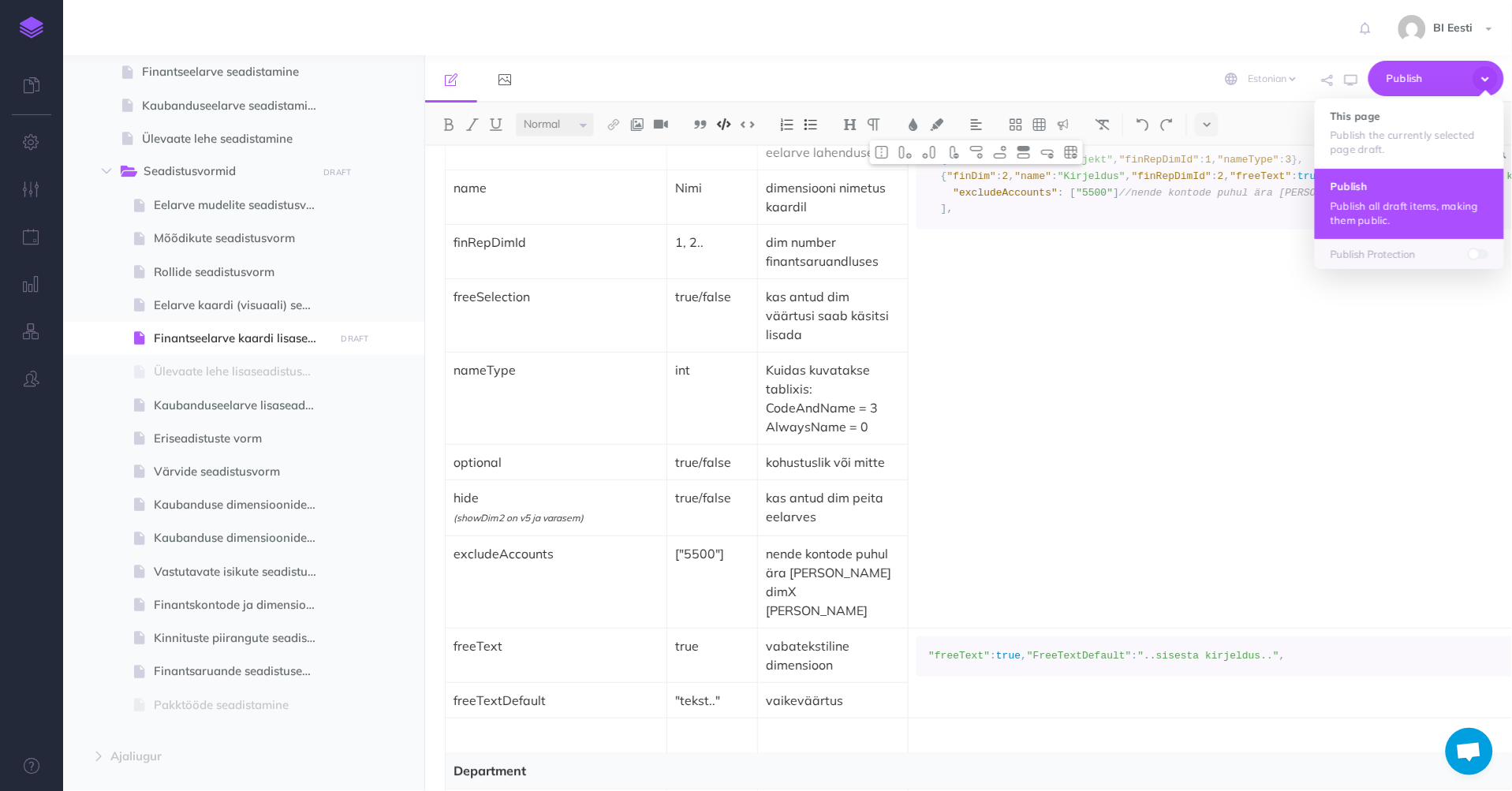
click at [1375, 197] on button "Publish Publish all draft items, making them public." at bounding box center [1409, 203] width 189 height 70
